Goal: Task Accomplishment & Management: Use online tool/utility

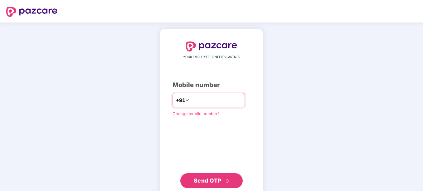
click at [205, 96] on input "number" at bounding box center [215, 100] width 51 height 10
type input "**********"
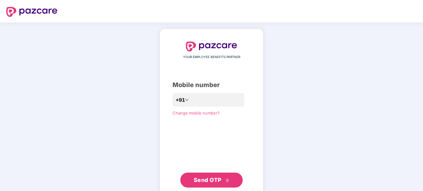
click at [207, 183] on span "Send OTP" at bounding box center [208, 179] width 28 height 7
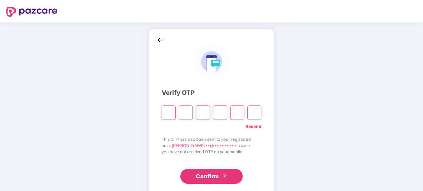
type input "*"
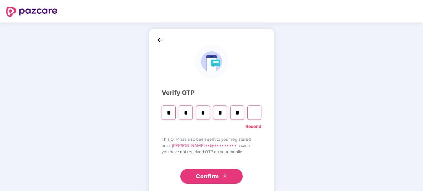
type input "*"
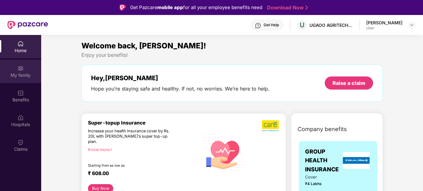
click at [19, 74] on div "My family" at bounding box center [20, 75] width 41 height 6
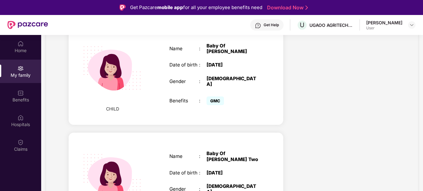
scroll to position [222, 0]
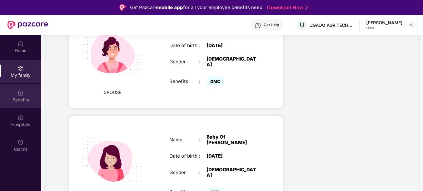
click at [21, 99] on div "Benefits" at bounding box center [20, 100] width 41 height 6
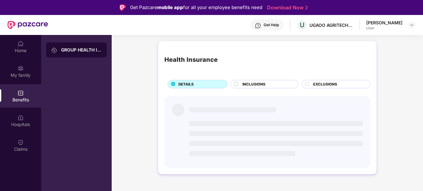
scroll to position [0, 0]
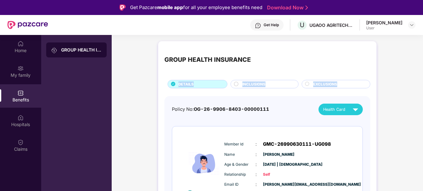
drag, startPoint x: 422, startPoint y: 58, endPoint x: 422, endPoint y: 79, distance: 20.6
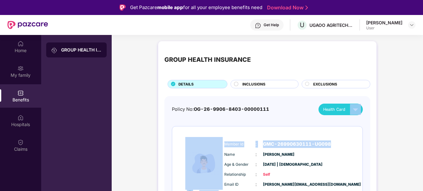
drag, startPoint x: 422, startPoint y: 79, endPoint x: 423, endPoint y: 117, distance: 37.7
click at [422, 117] on html "Get Pazcare mobile app for all your employee benefits need Download Now Get Hel…" at bounding box center [211, 95] width 423 height 191
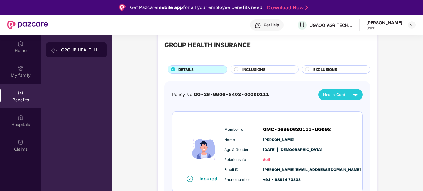
scroll to position [12, 0]
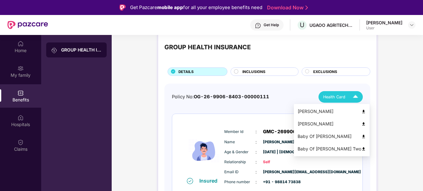
click at [333, 97] on span "Health Card" at bounding box center [334, 97] width 22 height 6
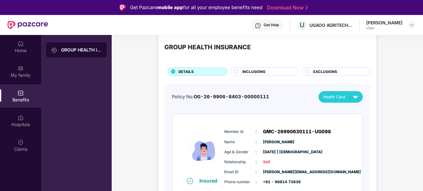
click at [252, 73] on span "INCLUSIONS" at bounding box center [253, 72] width 23 height 6
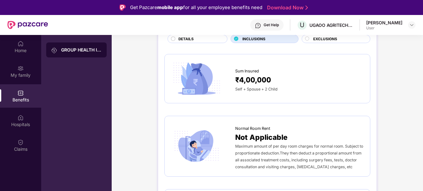
scroll to position [0, 0]
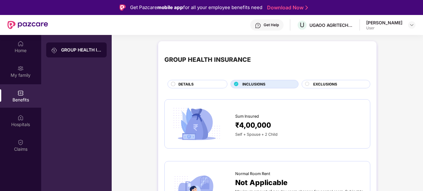
click at [349, 84] on div "EXCLUSIONS" at bounding box center [338, 84] width 57 height 7
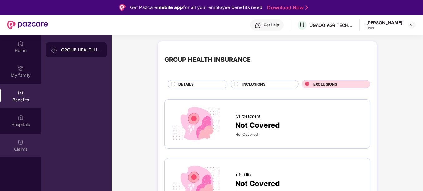
click at [25, 142] on div "Claims" at bounding box center [20, 144] width 41 height 23
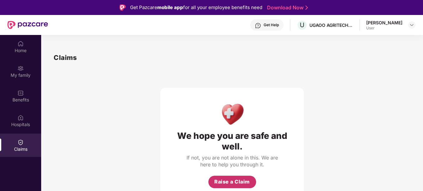
click at [233, 178] on span "Raise a Claim" at bounding box center [232, 182] width 36 height 8
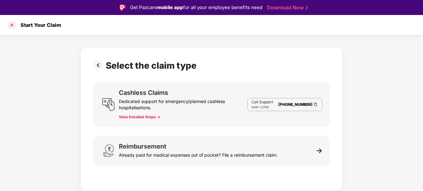
click at [11, 26] on div at bounding box center [12, 25] width 10 height 10
